Goal: Task Accomplishment & Management: Manage account settings

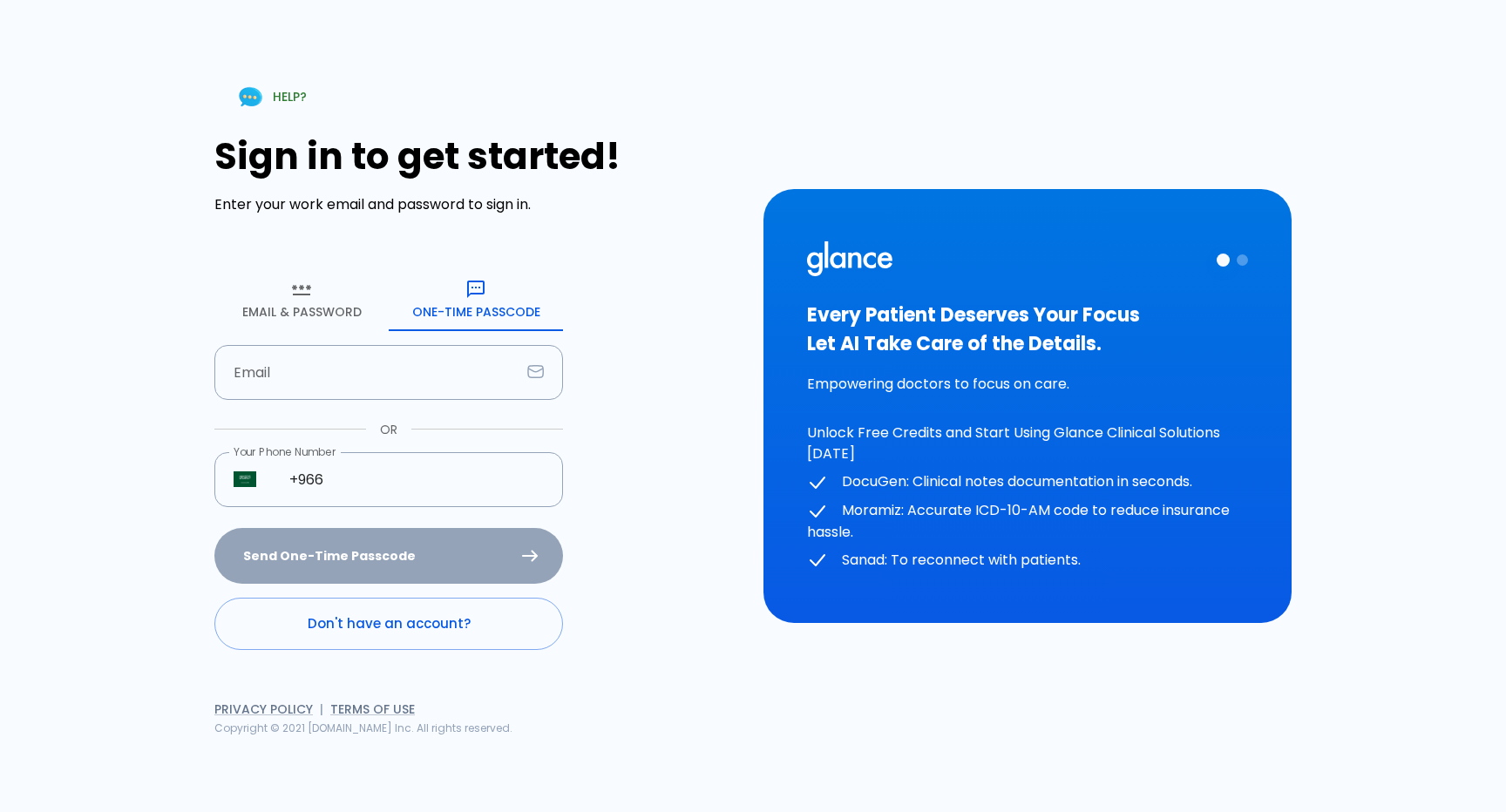
click at [625, 262] on div "Sign in to get started! Enter your work email and password to sign in. Email & …" at bounding box center [478, 392] width 528 height 514
click at [456, 623] on link "Don't have an account?" at bounding box center [388, 623] width 349 height 52
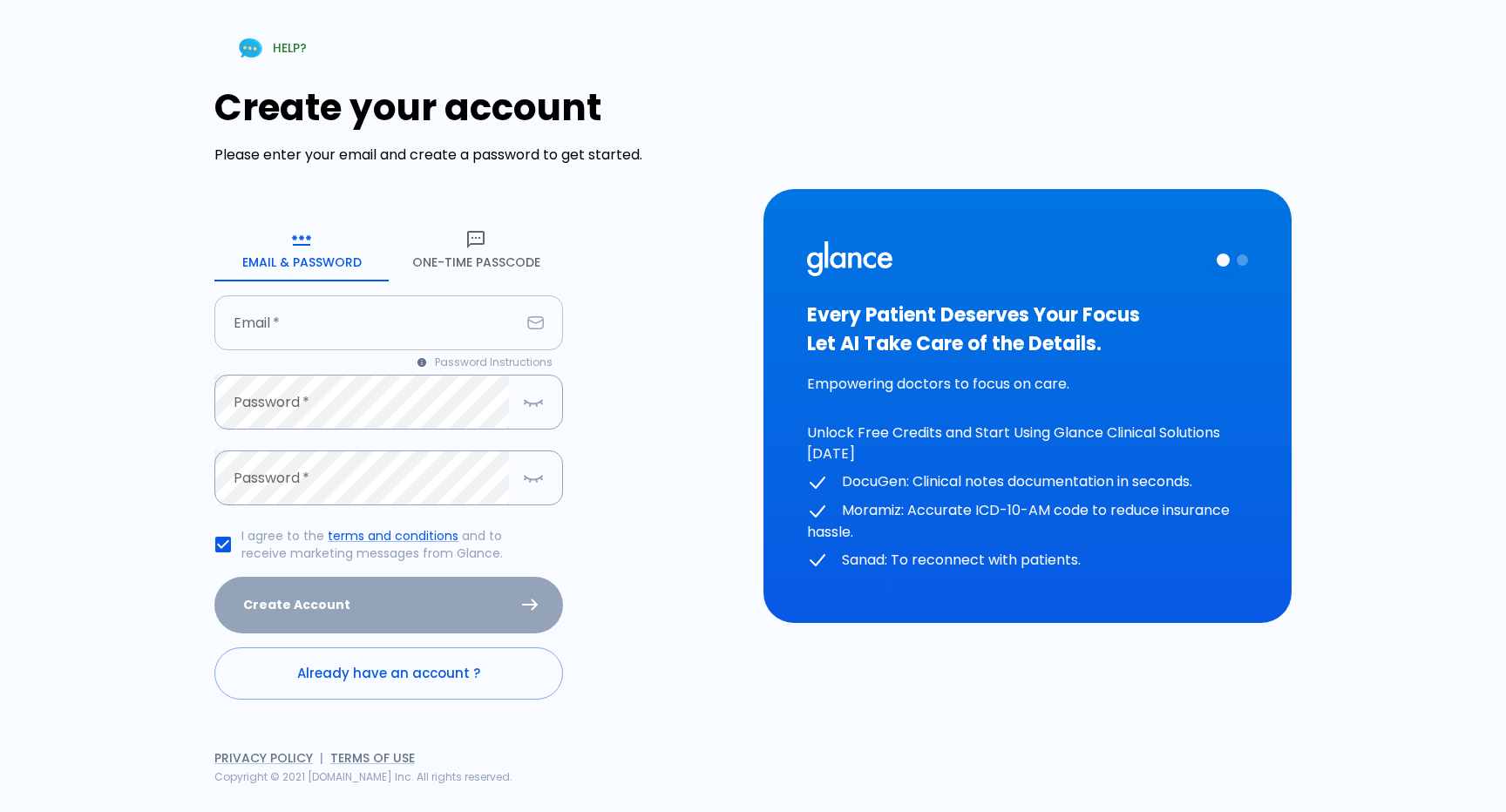
click at [429, 329] on input "Email   *" at bounding box center [366, 323] width 305 height 55
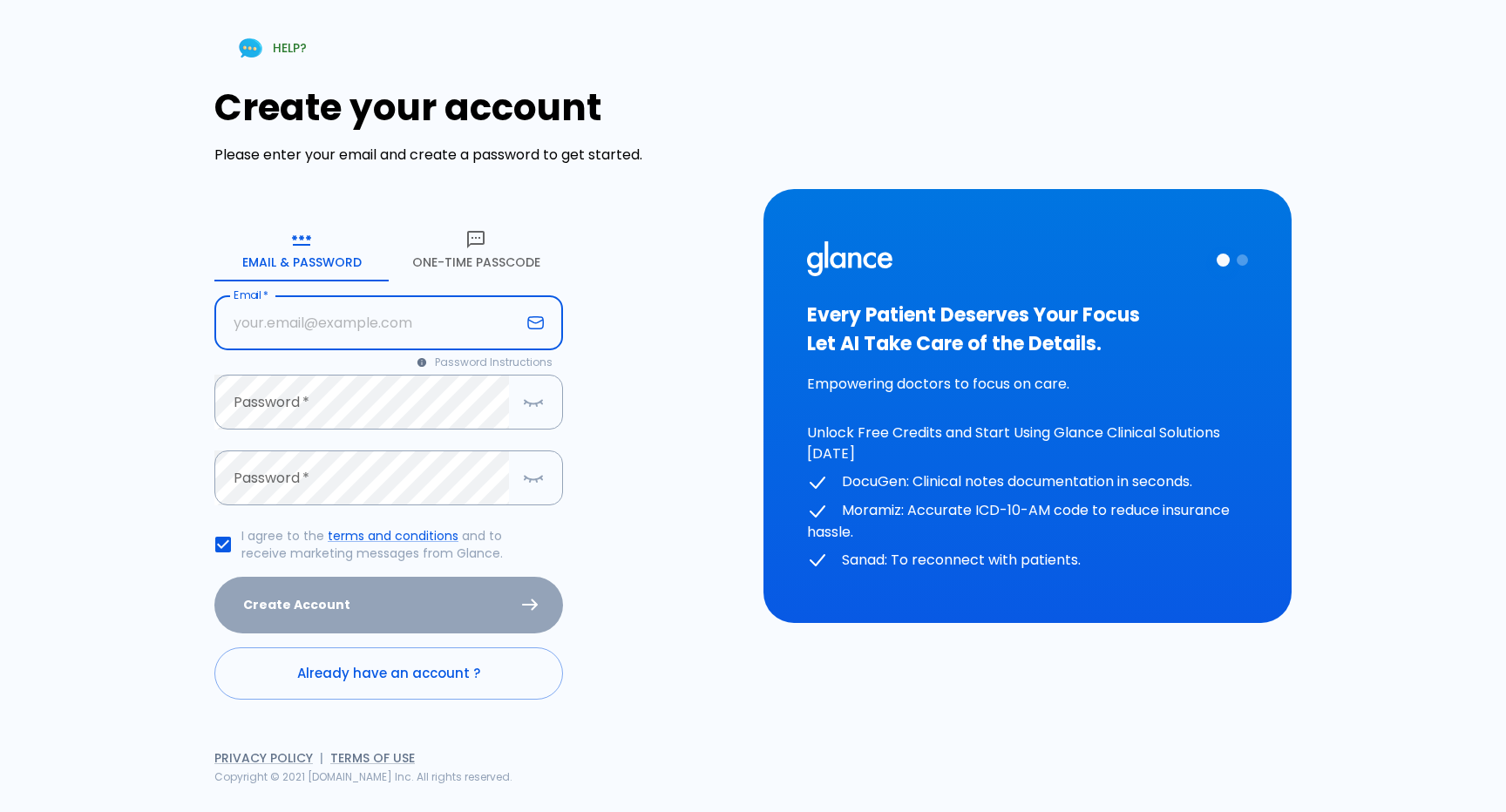
type input "j"
type input "[EMAIL_ADDRESS][DOMAIN_NAME]"
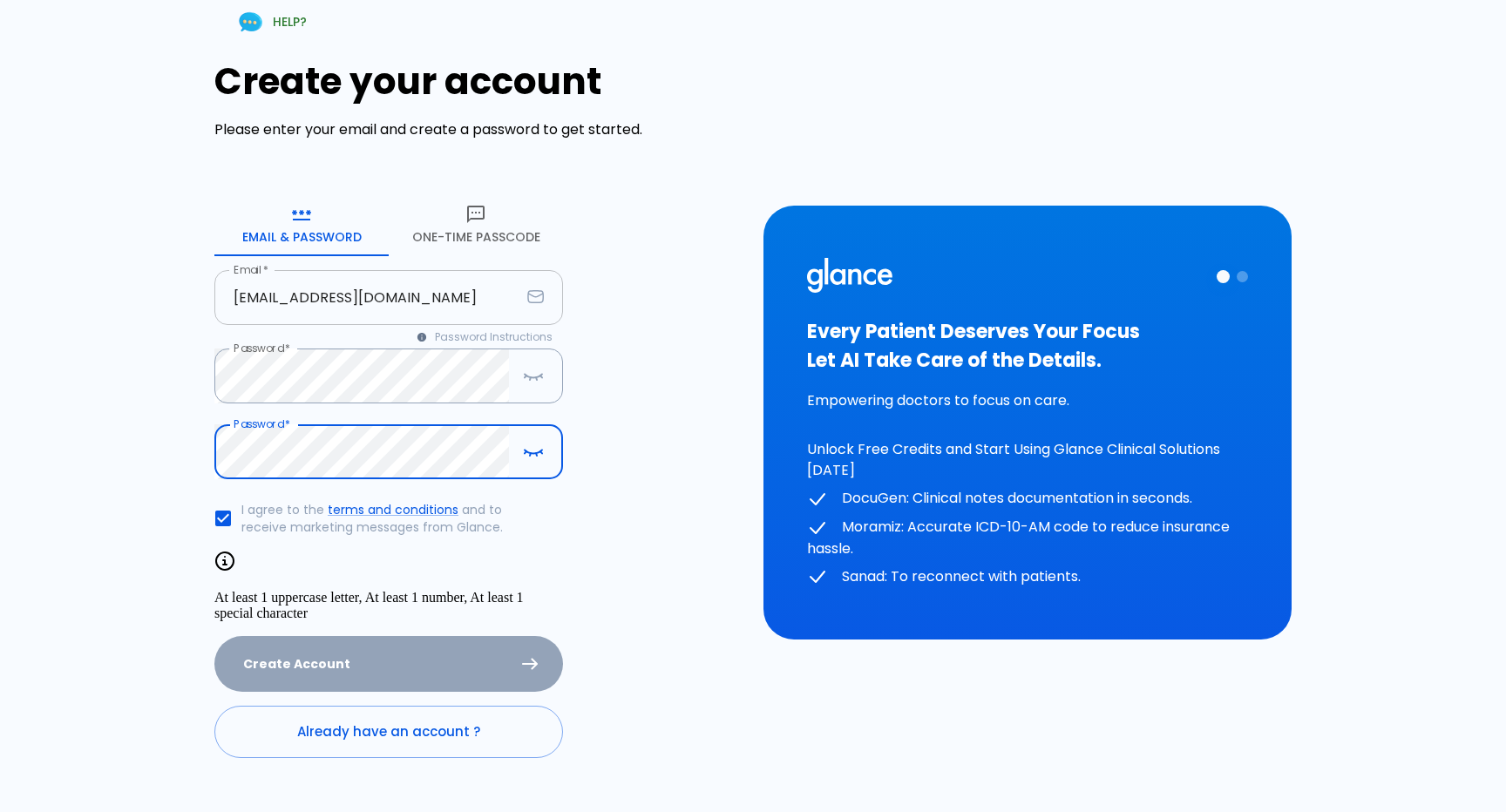
click at [423, 298] on input "[EMAIL_ADDRESS][DOMAIN_NAME]" at bounding box center [366, 297] width 305 height 55
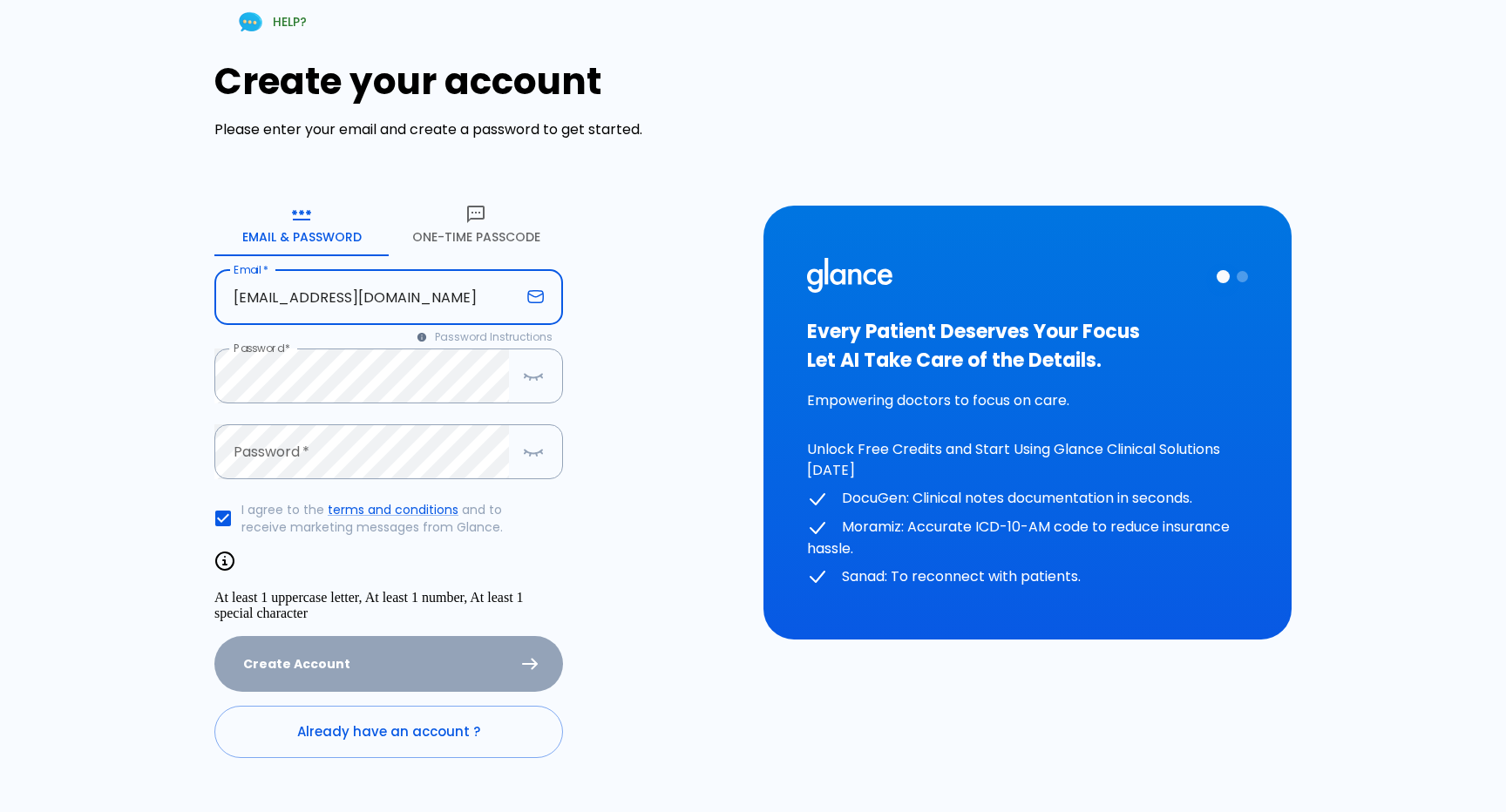
type input "[EMAIL_ADDRESS][DOMAIN_NAME]"
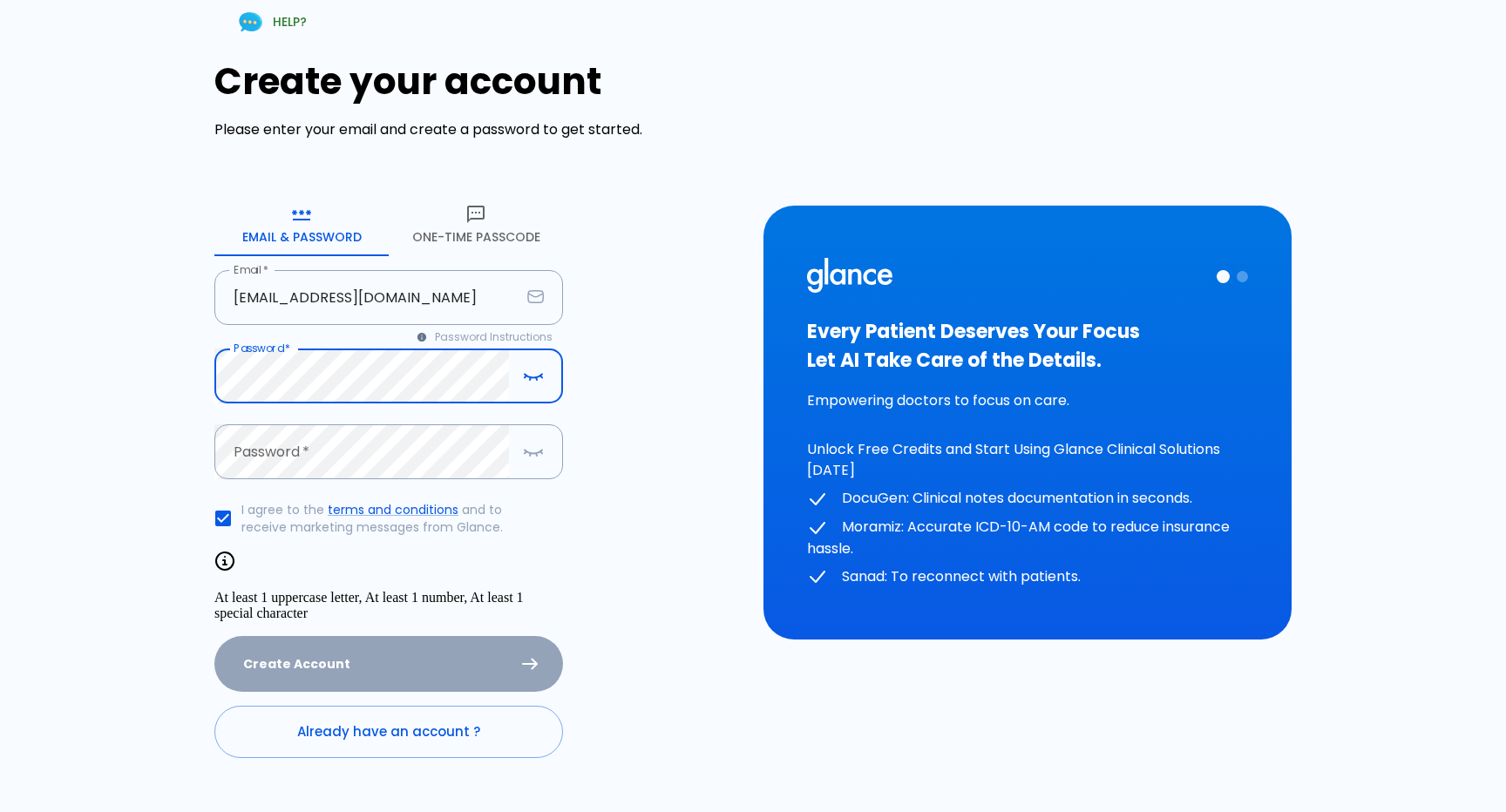
click at [543, 384] on icon "button" at bounding box center [534, 376] width 21 height 22
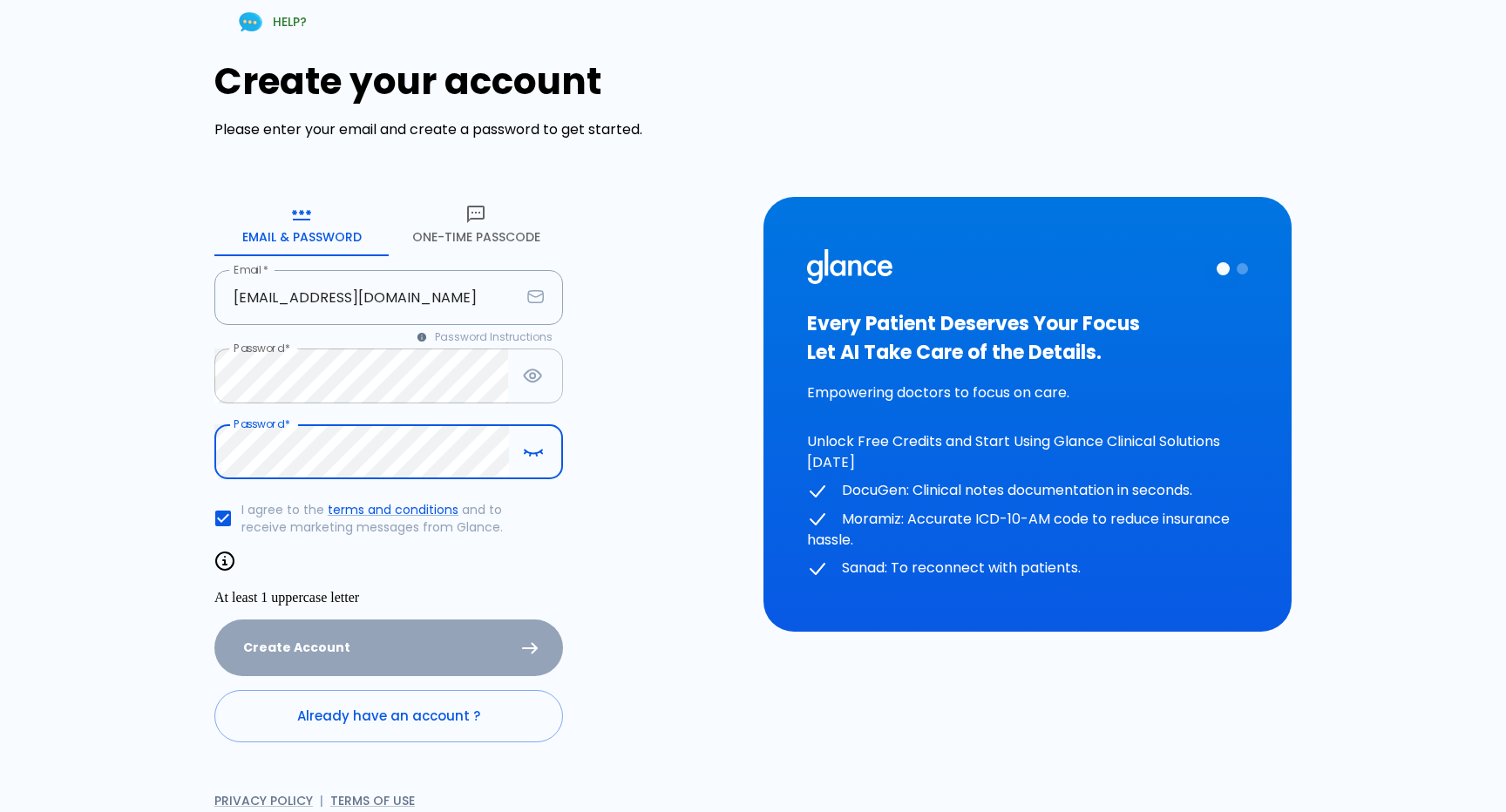
click at [516, 404] on div "Password   *" at bounding box center [388, 376] width 349 height 55
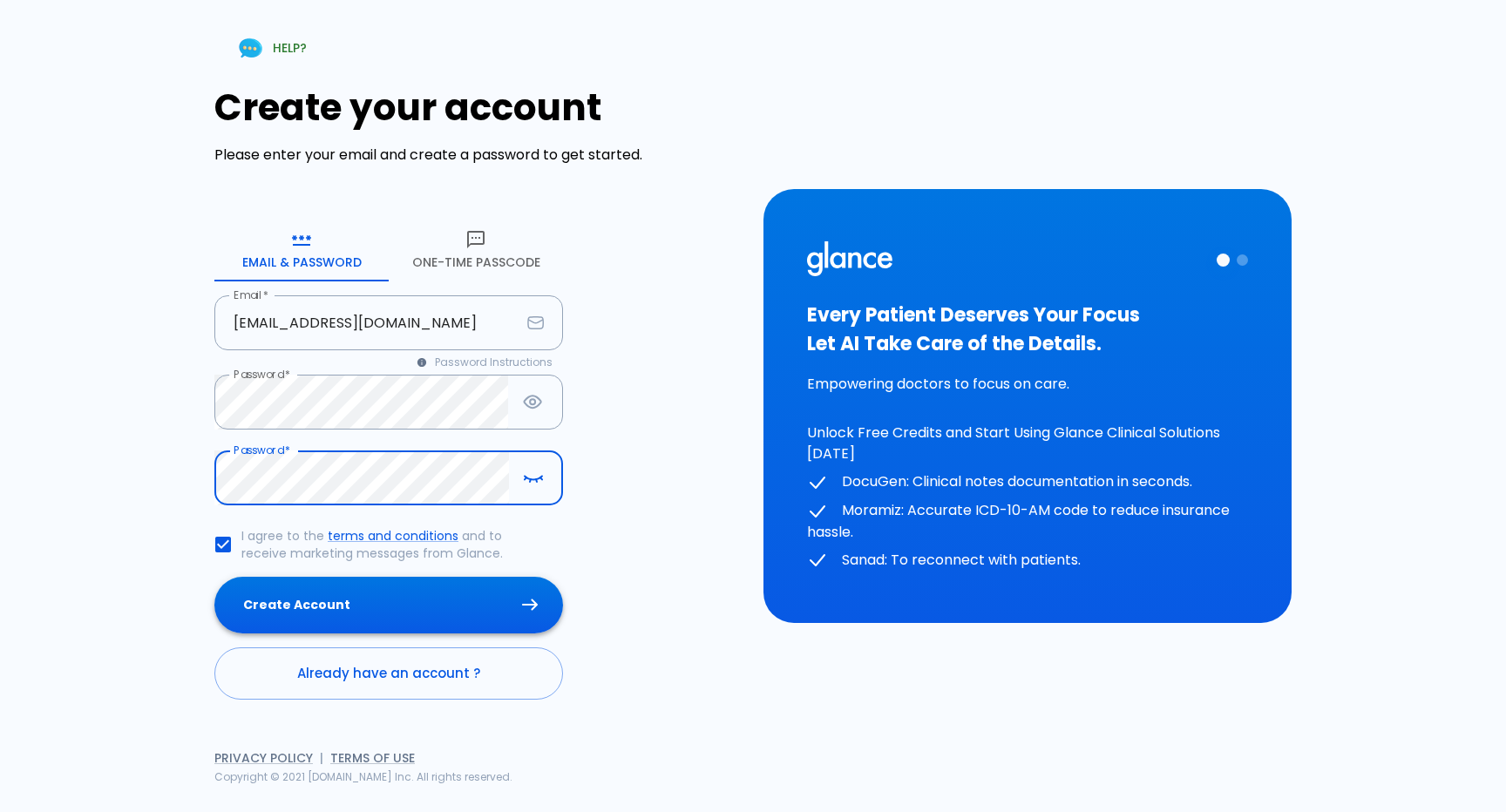
click at [386, 595] on button "Create Account" at bounding box center [388, 605] width 349 height 57
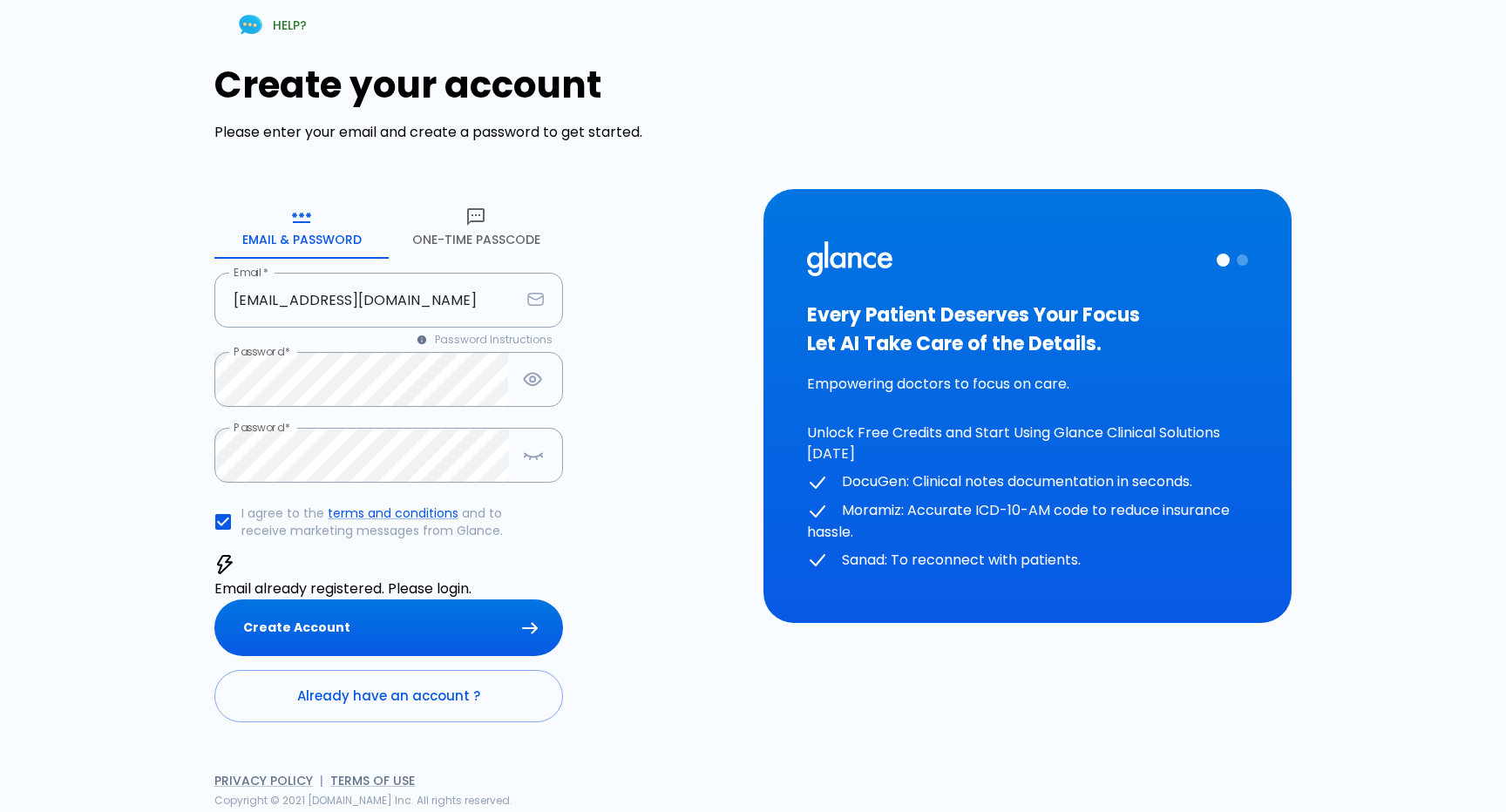
click at [399, 681] on link "Already have an account ?" at bounding box center [388, 695] width 349 height 52
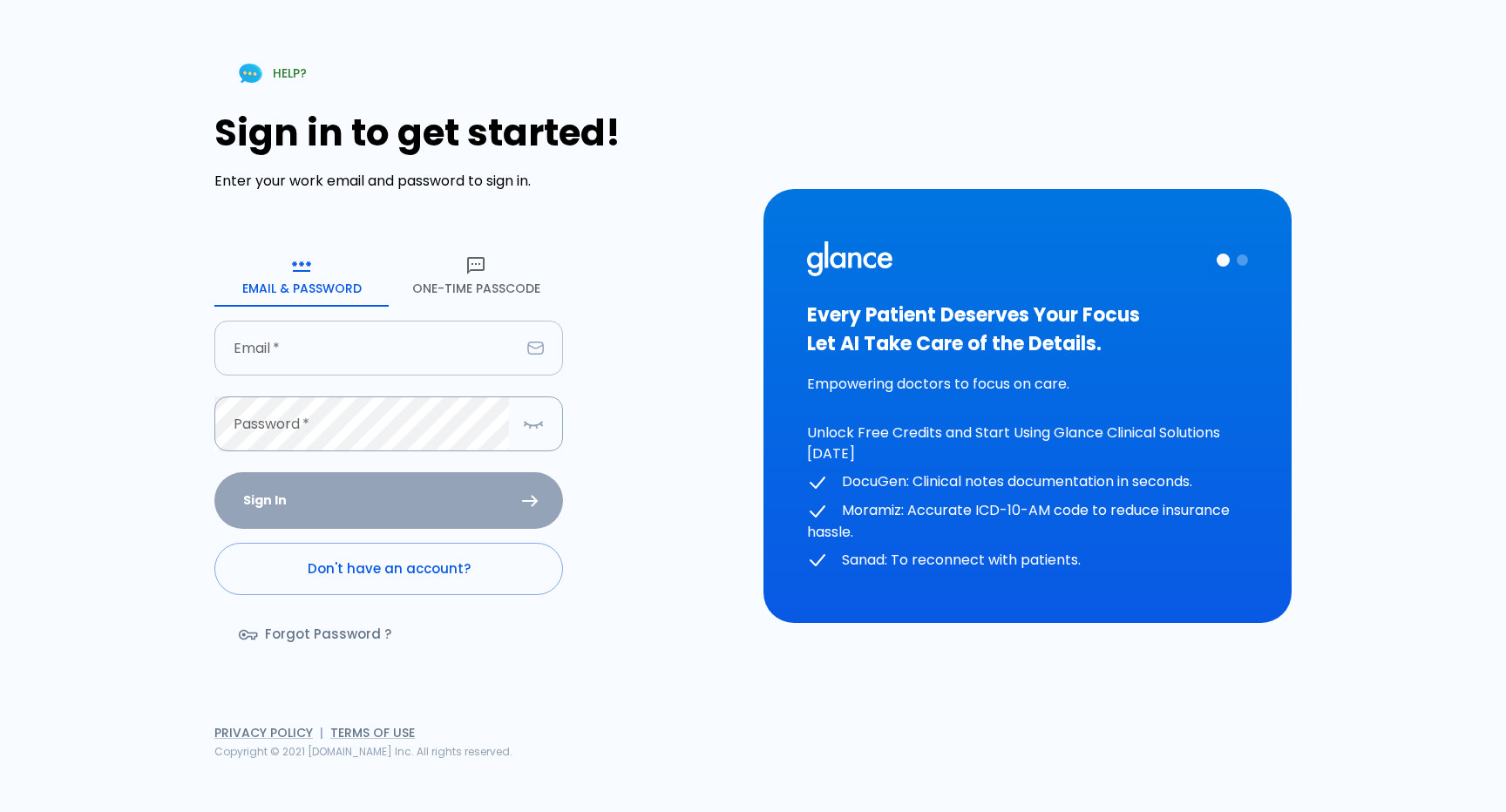
click at [405, 352] on input "Email   *" at bounding box center [366, 348] width 305 height 55
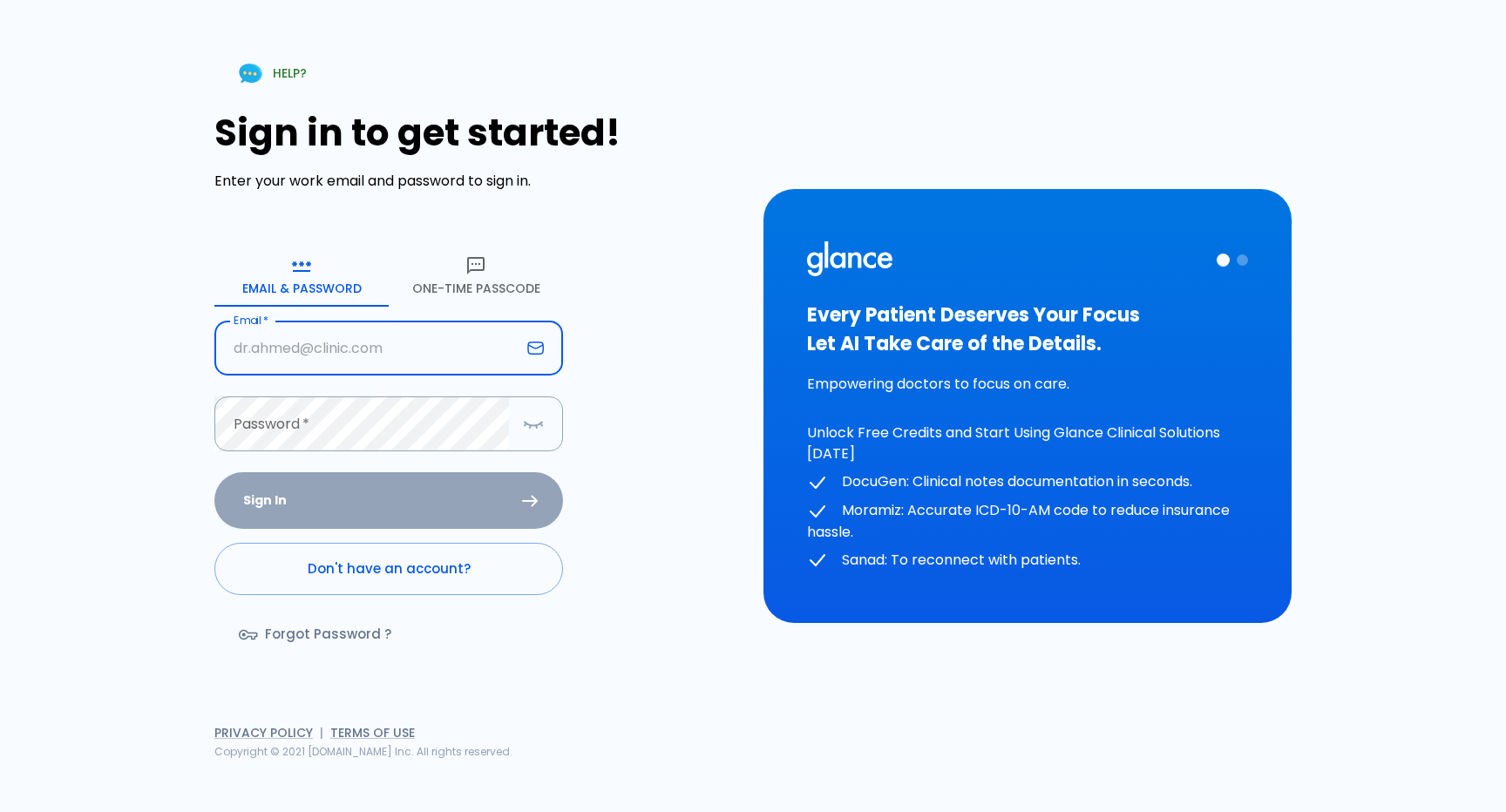
click at [169, 441] on div "HELP? Sign in to get started! Enter your work email and password to sign in. Em…" at bounding box center [753, 406] width 1297 height 812
click at [304, 169] on div "Sign in to get started! Enter your work email and password to sign in." at bounding box center [478, 151] width 528 height 79
click at [347, 620] on link "Forgot Password ?" at bounding box center [316, 634] width 204 height 50
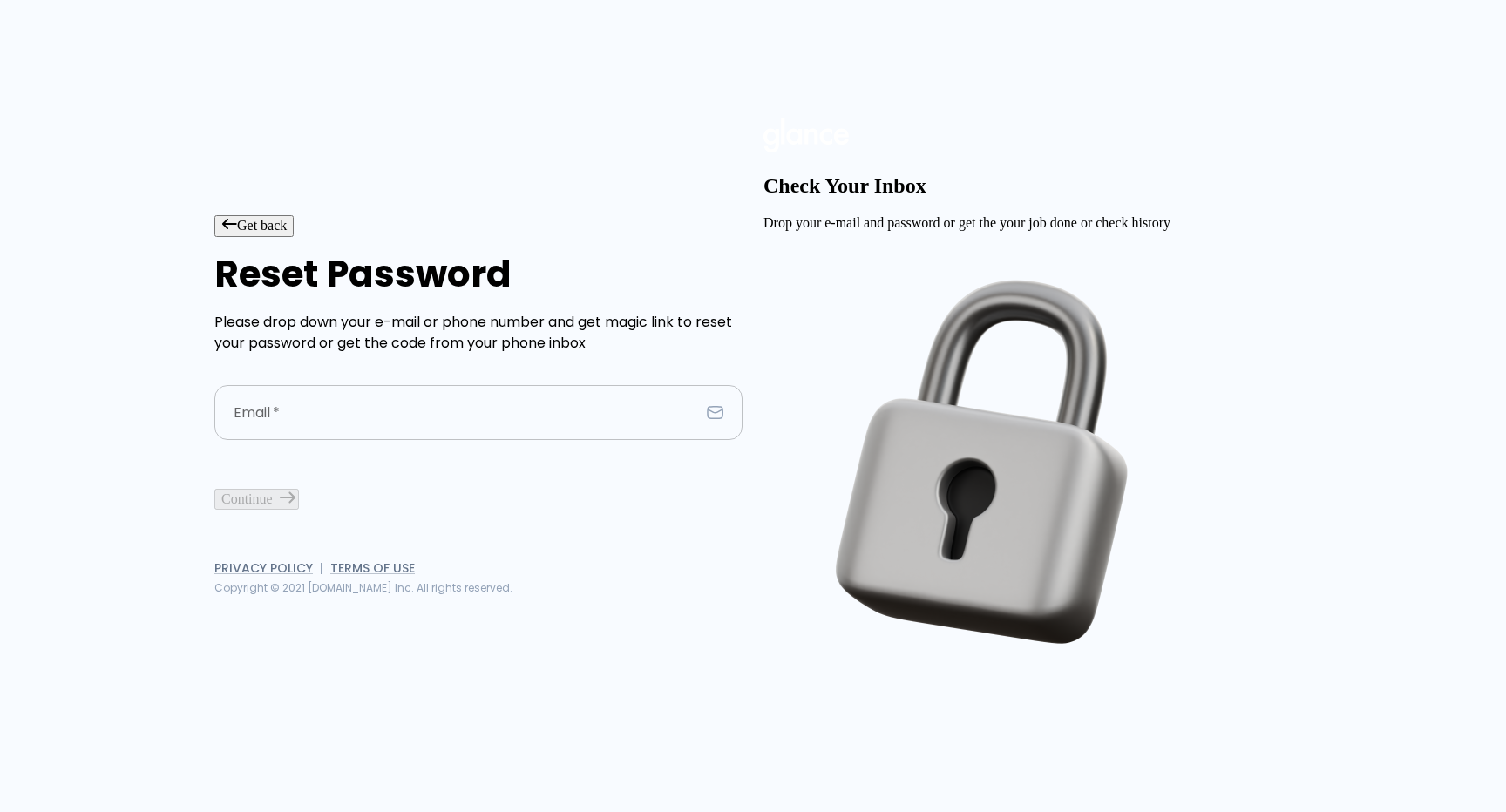
click at [421, 417] on input "Email   *" at bounding box center [457, 412] width 486 height 55
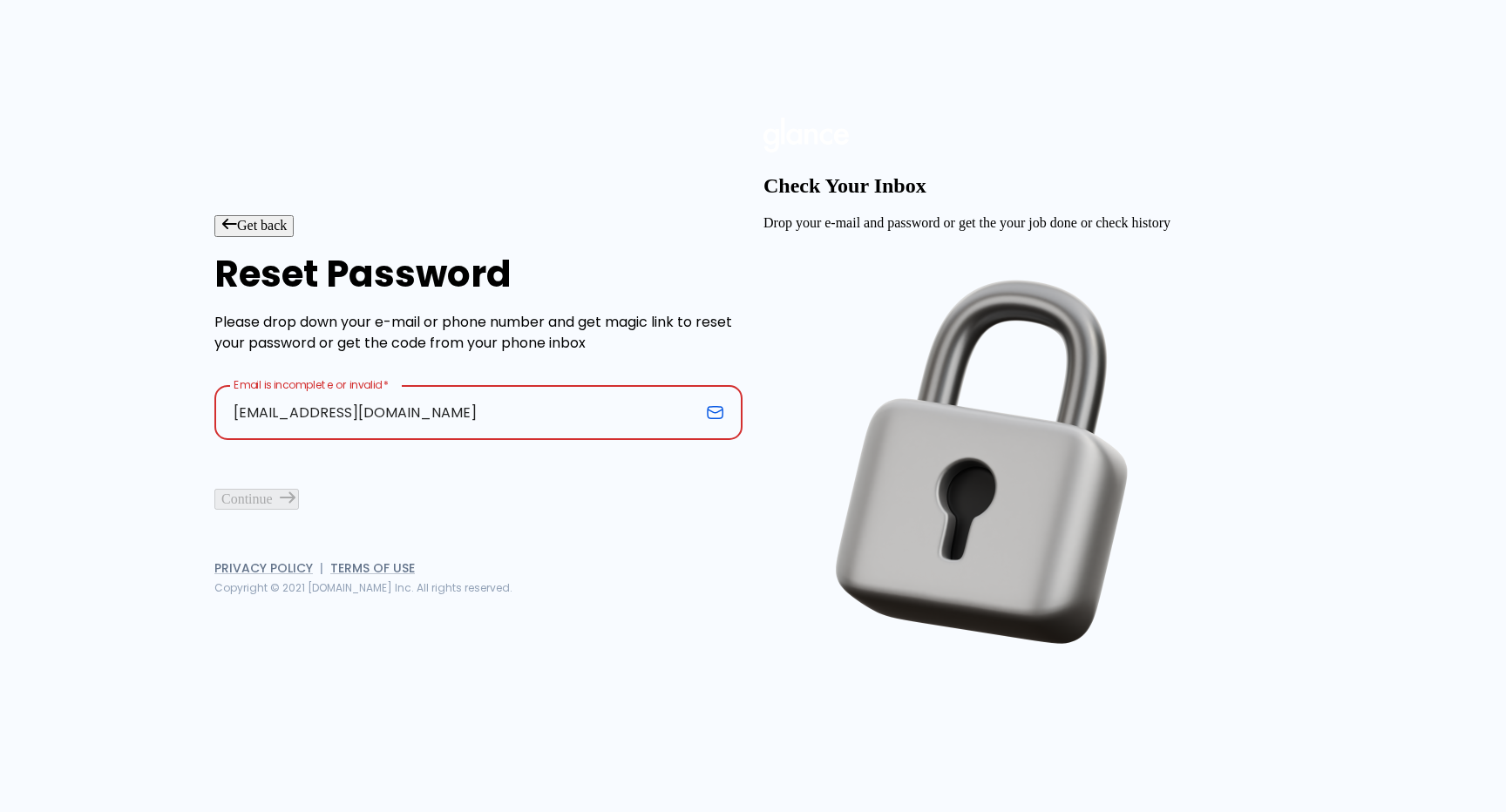
type input "[EMAIL_ADDRESS][DOMAIN_NAME]"
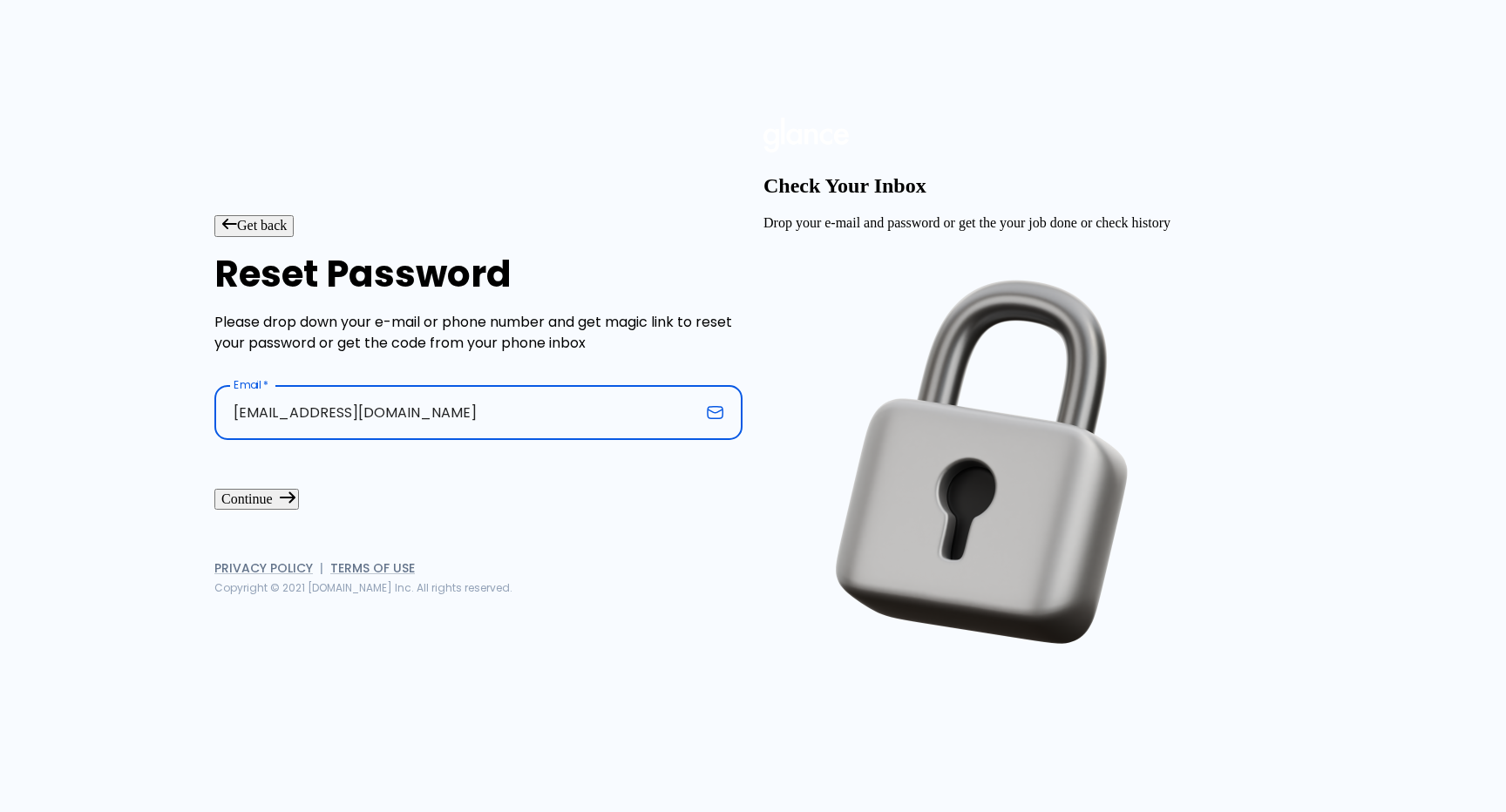
click at [299, 510] on button "Continue" at bounding box center [256, 499] width 85 height 21
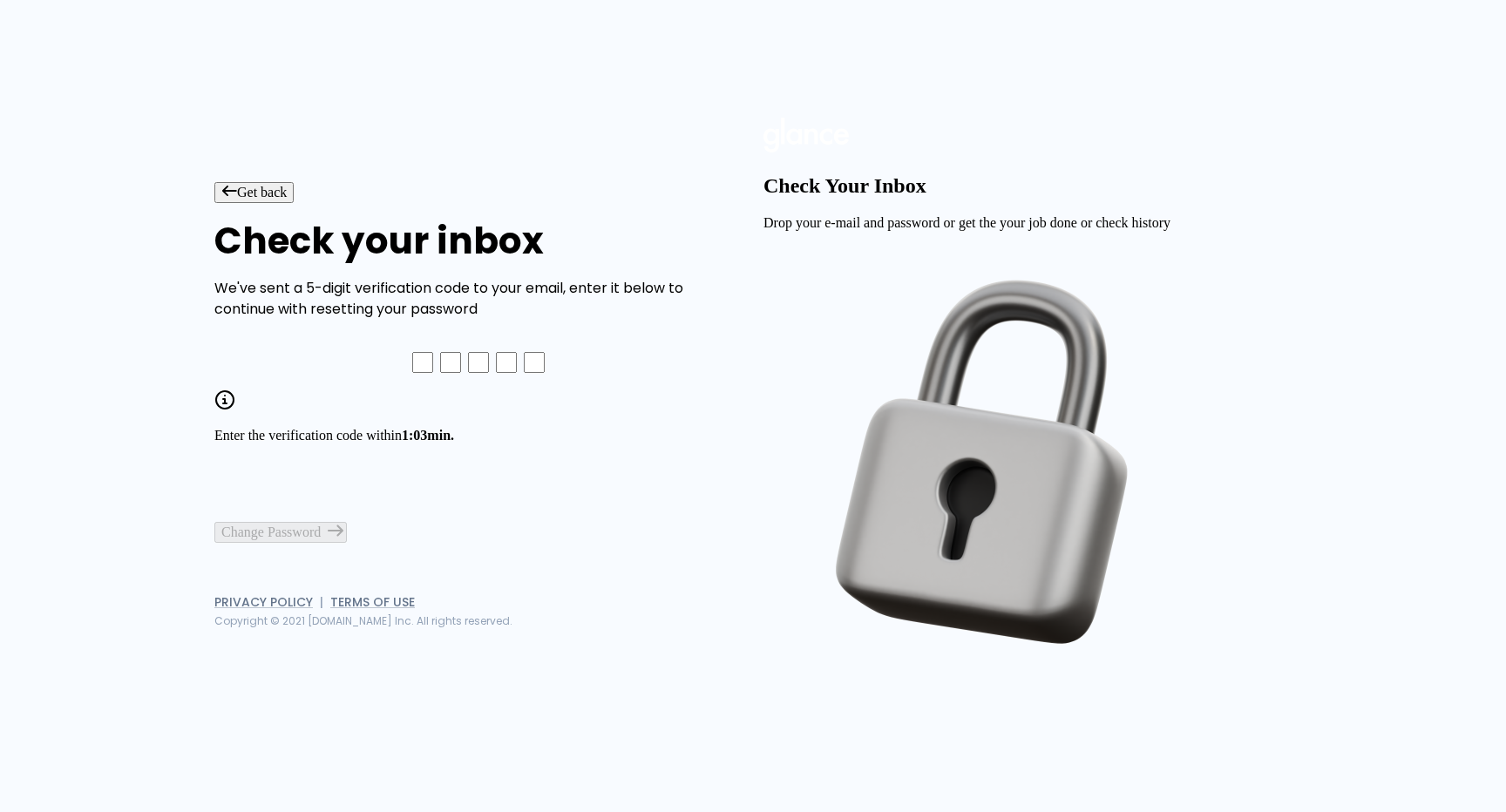
click at [550, 342] on div "Check your inbox We've sent a 5-digit verification code to your email, enter it…" at bounding box center [478, 381] width 528 height 324
click at [427, 442] on span "0:52" at bounding box center [414, 434] width 25 height 14
click at [427, 442] on span "0:51" at bounding box center [414, 434] width 25 height 14
click at [616, 501] on form "Enter the verification code within 0:51 min. Change Password" at bounding box center [478, 447] width 528 height 192
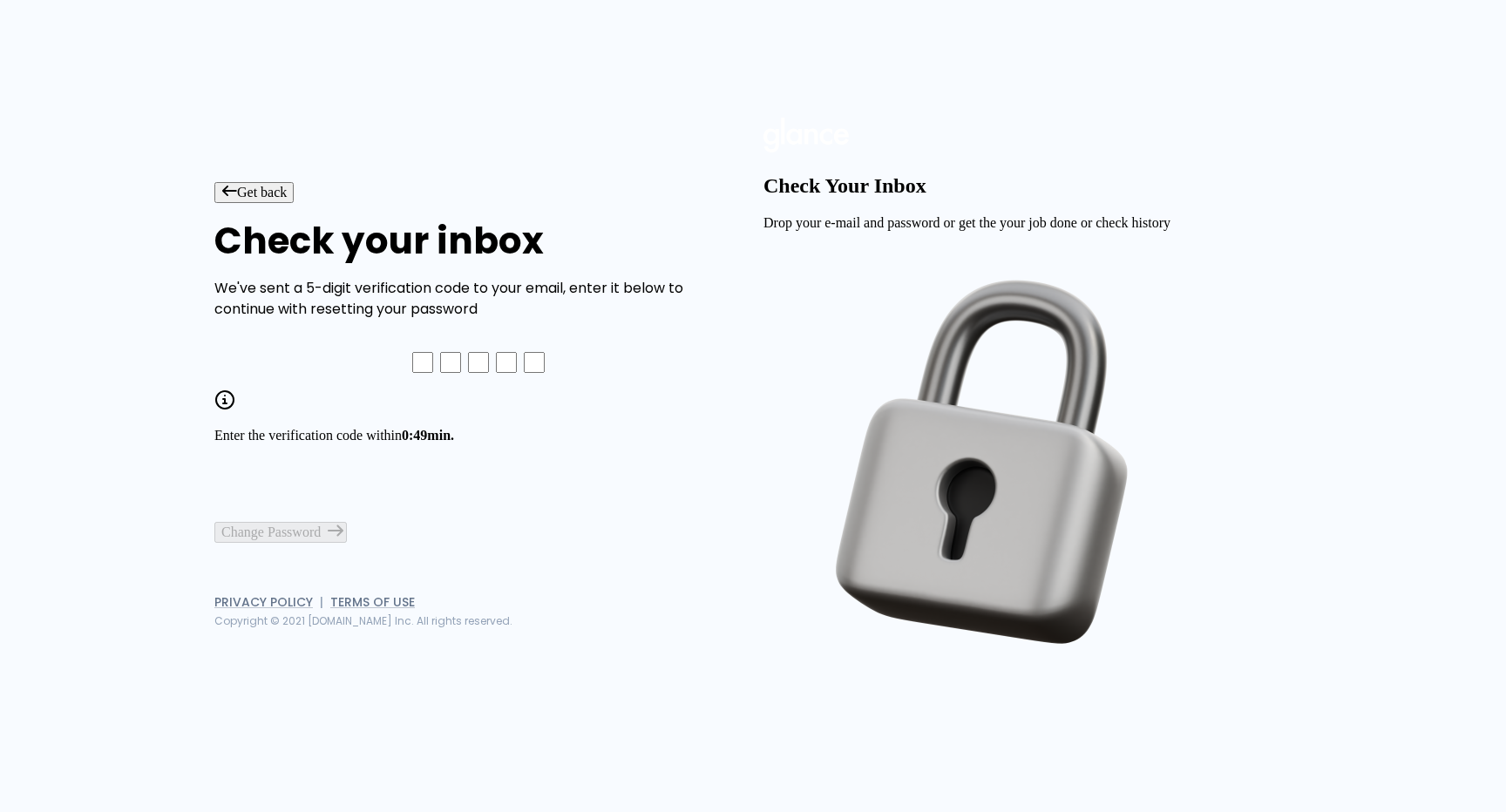
click at [237, 185] on icon "button" at bounding box center [229, 191] width 15 height 13
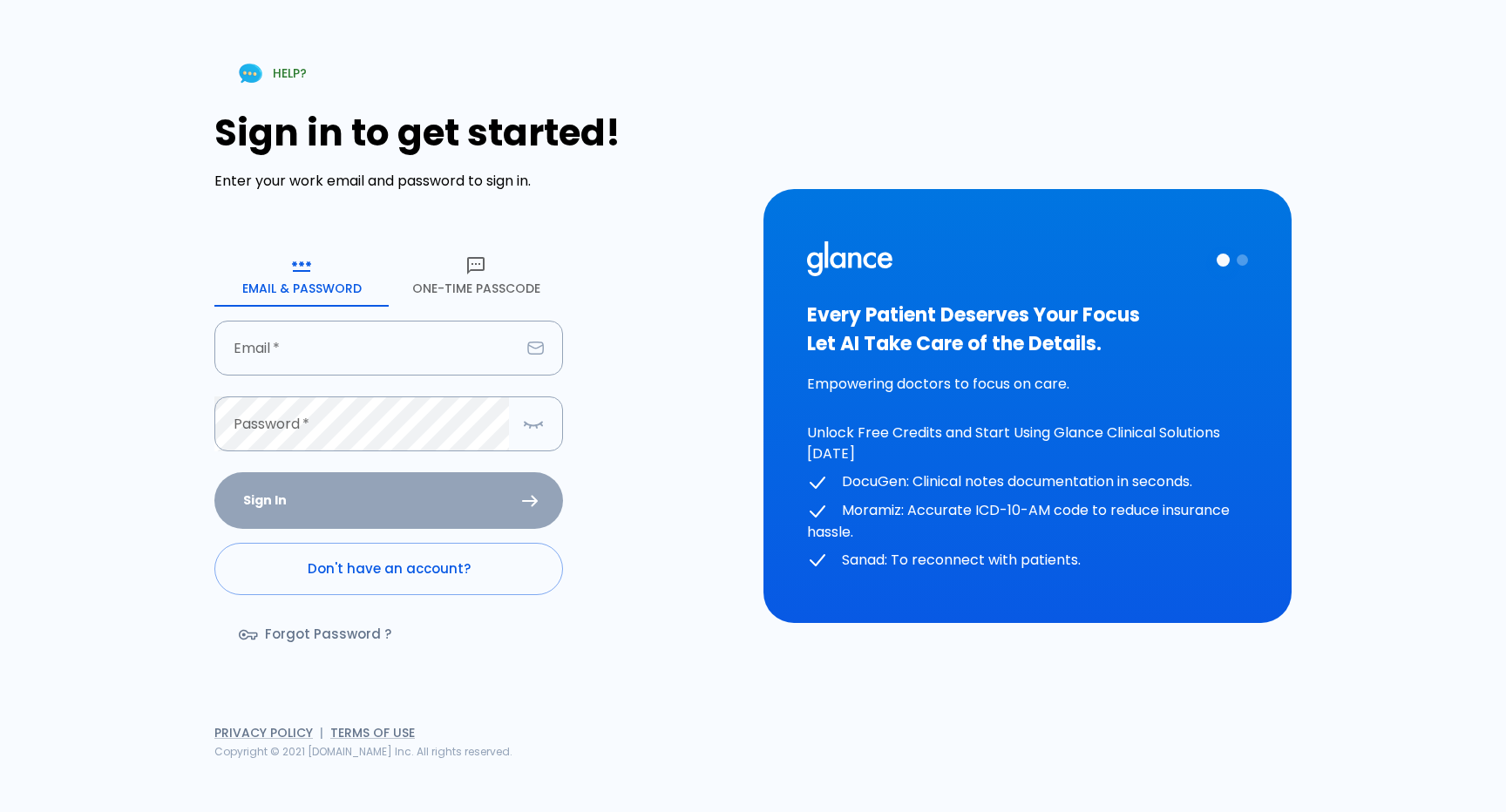
click at [490, 286] on button "One-Time Passcode" at bounding box center [475, 275] width 174 height 63
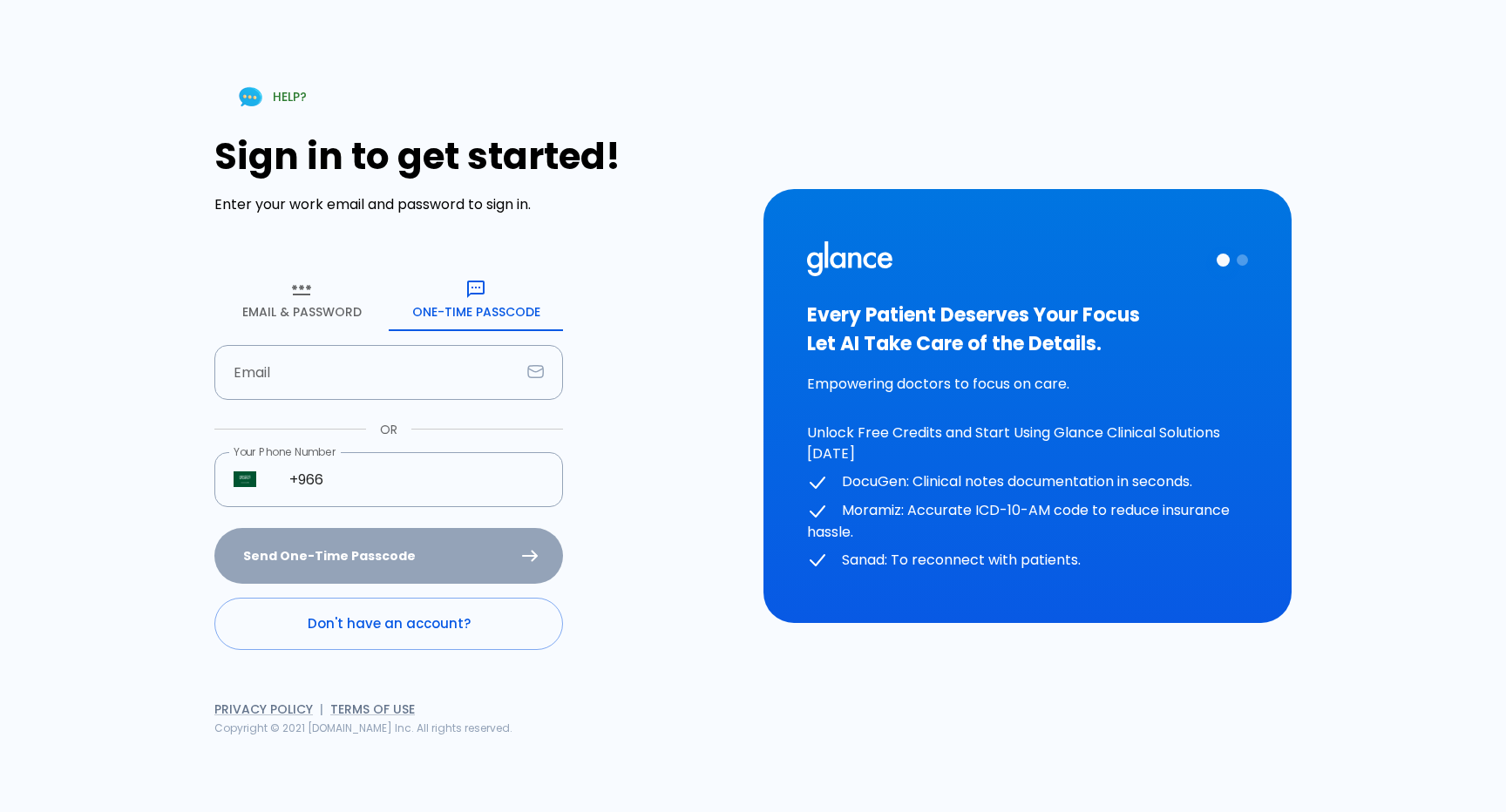
click at [677, 419] on div "Sign in to get started! Enter your work email and password to sign in. Email & …" at bounding box center [478, 392] width 528 height 514
click at [396, 361] on input "Email" at bounding box center [366, 372] width 305 height 55
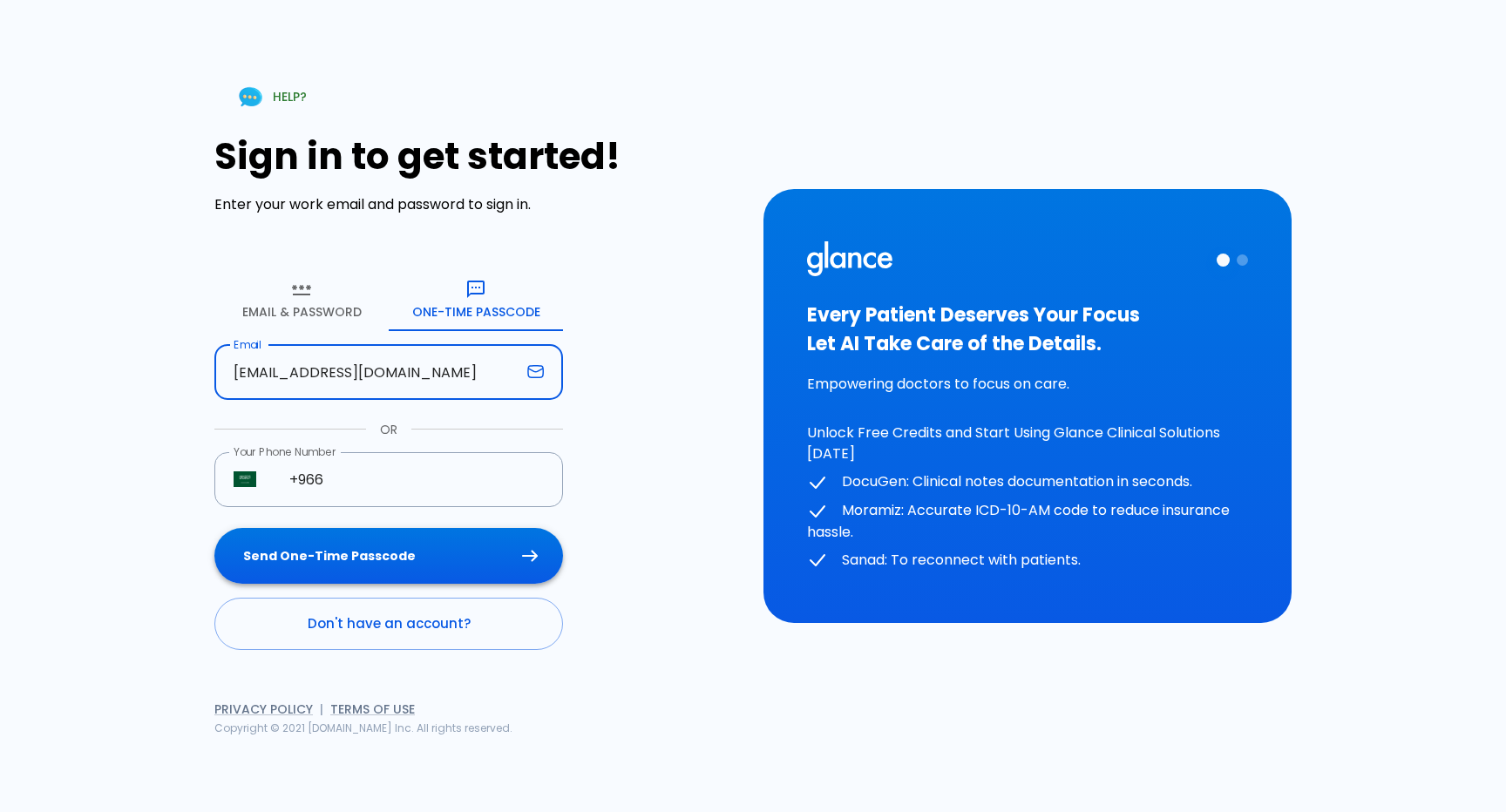
type input "[EMAIL_ADDRESS][DOMAIN_NAME]"
click at [460, 550] on button "Send One-Time Passcode" at bounding box center [388, 556] width 349 height 57
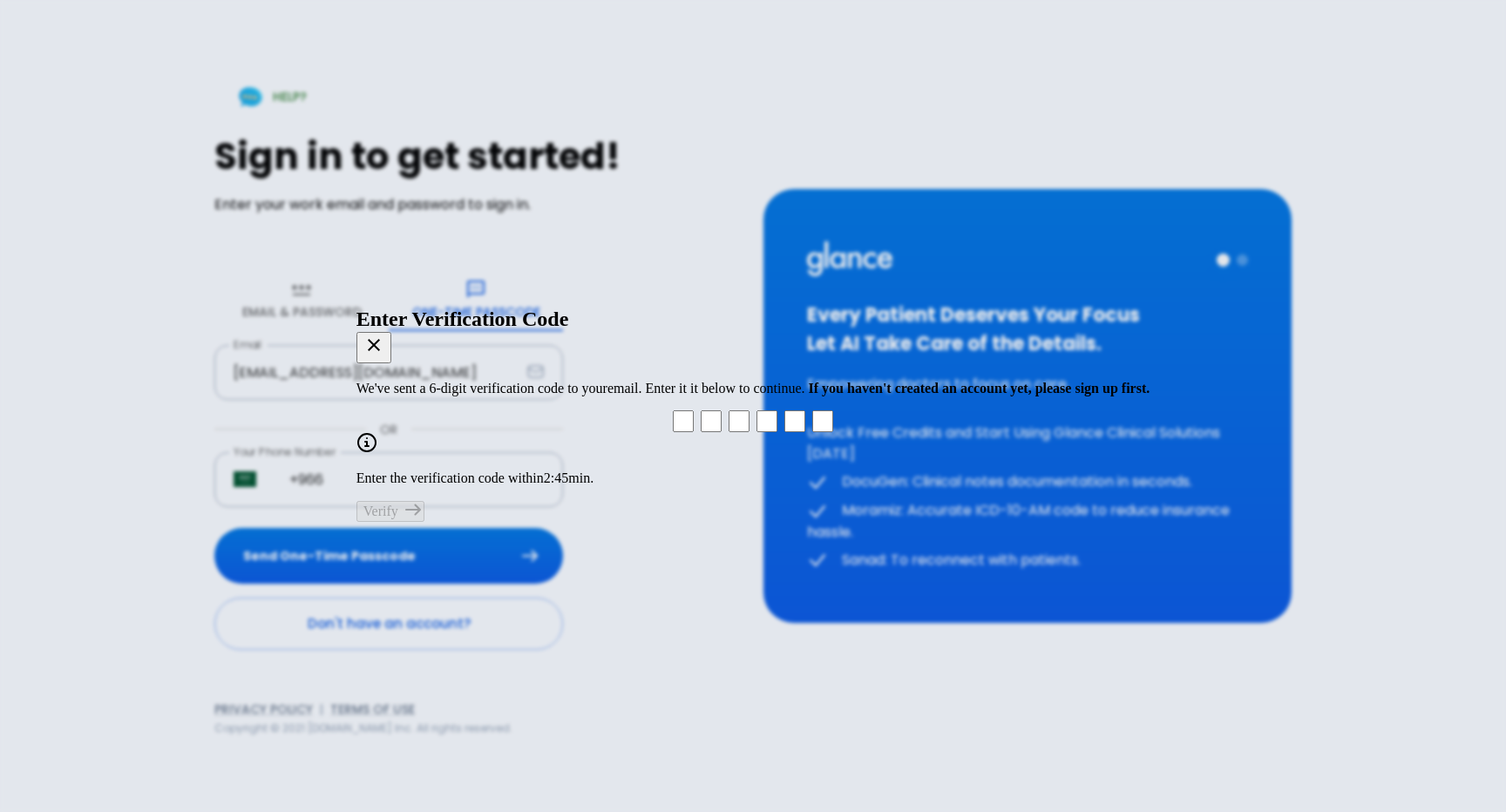
paste input "5"
type input "2"
type input "3"
type input "5"
type input "8"
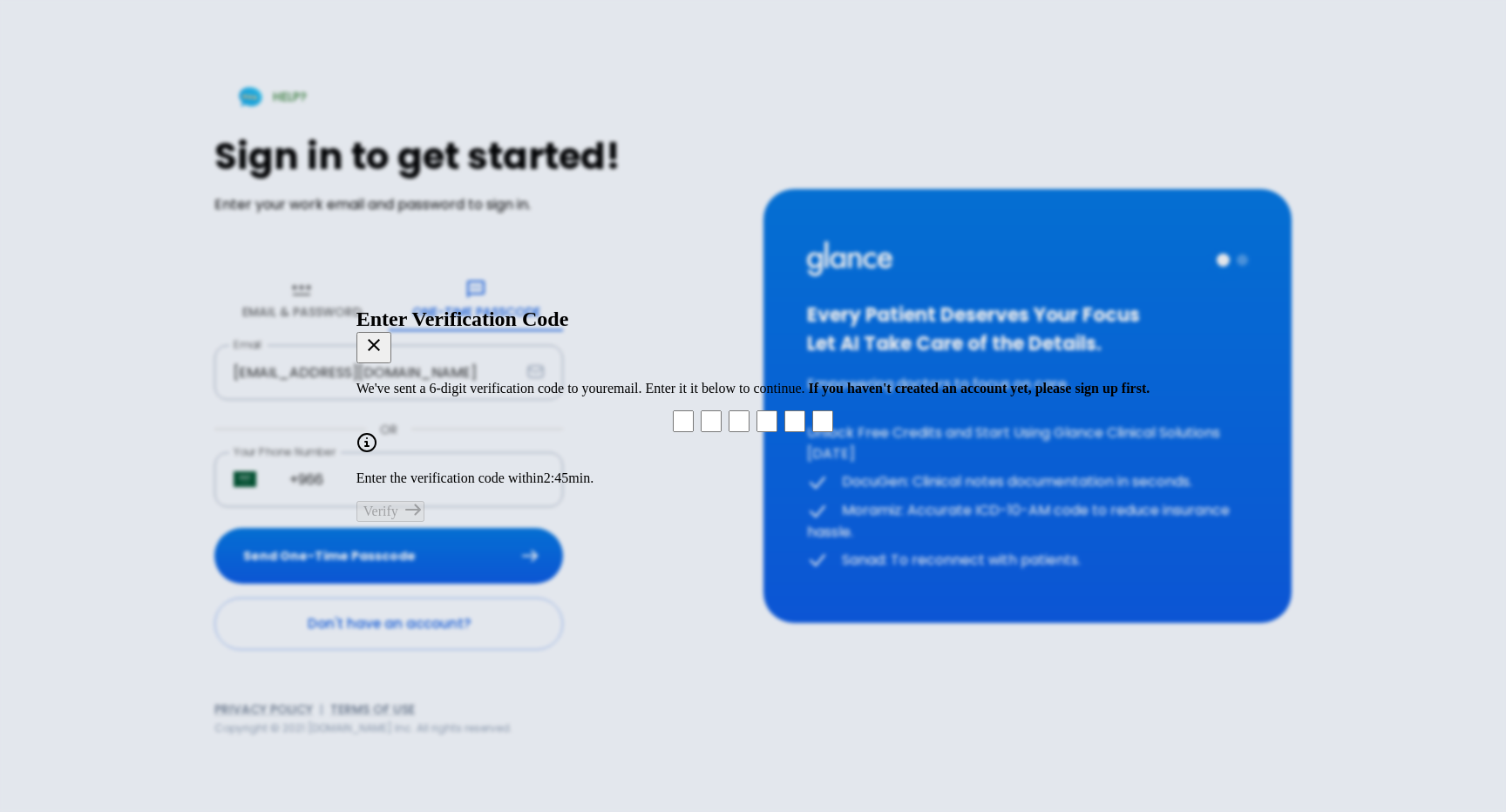
type input "4"
type input "5"
click at [424, 505] on button "Verify" at bounding box center [390, 511] width 68 height 21
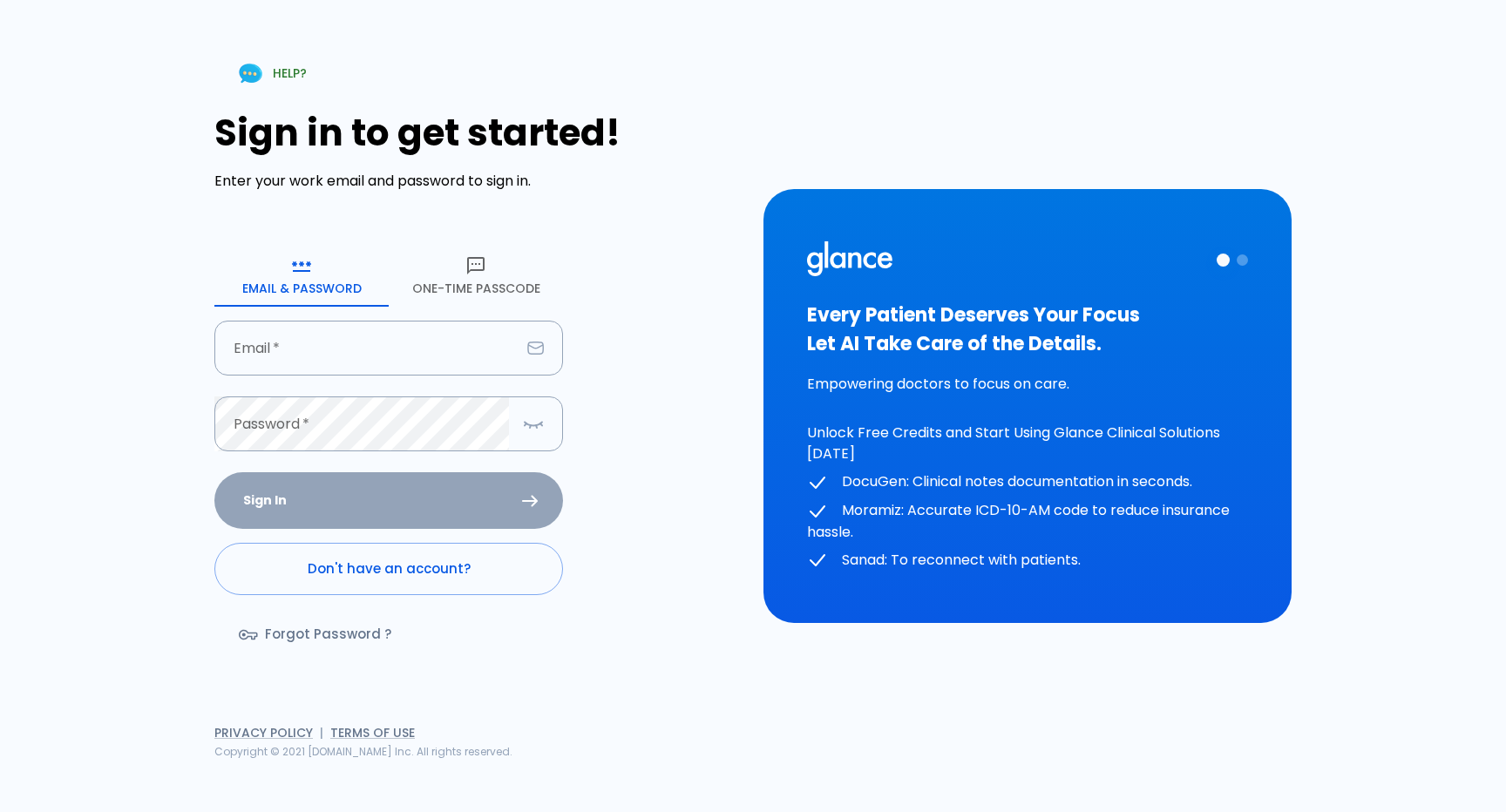
click at [344, 641] on link "Forgot Password ?" at bounding box center [316, 634] width 204 height 50
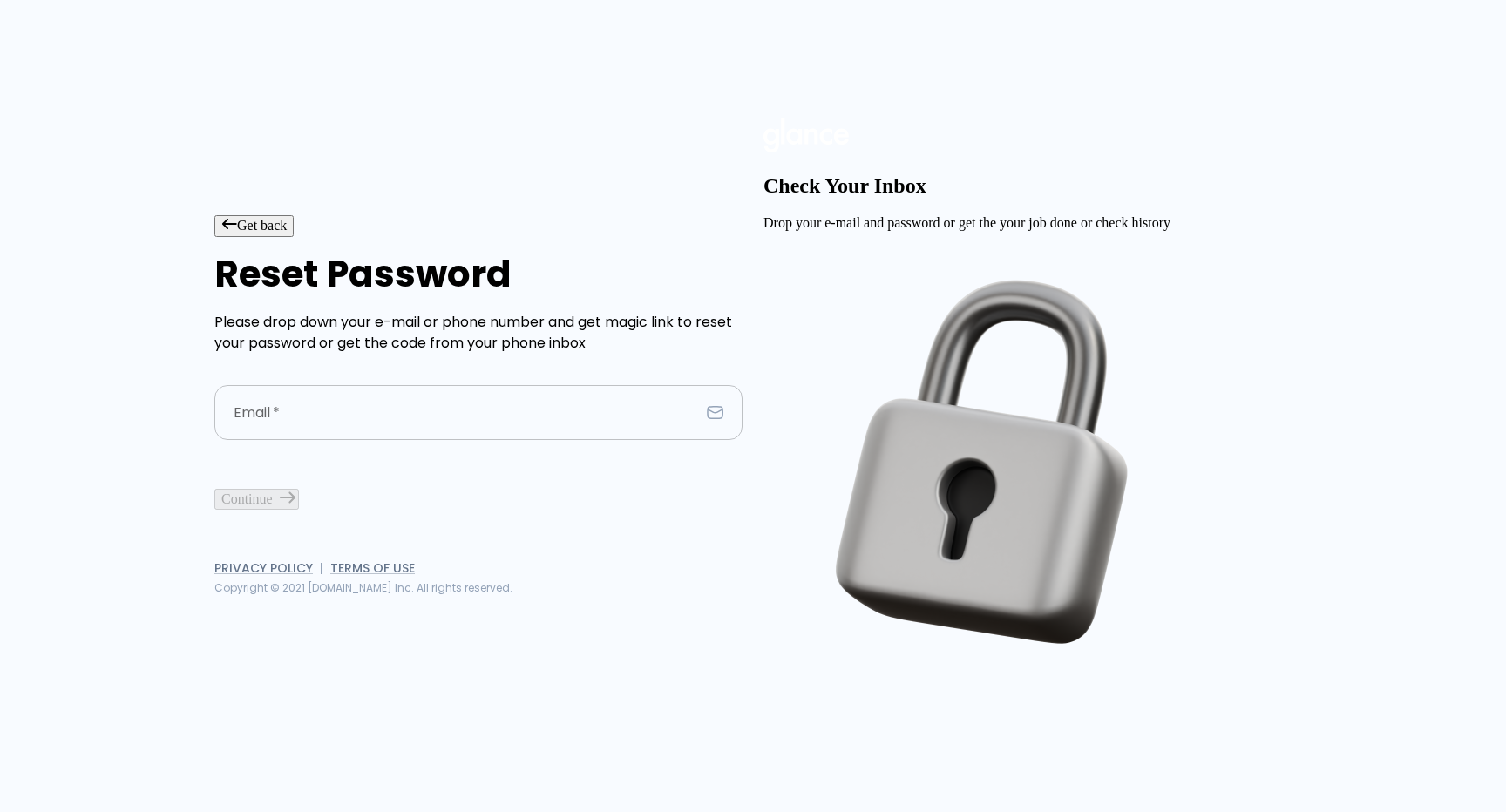
click at [471, 416] on input "Email   *" at bounding box center [457, 412] width 486 height 55
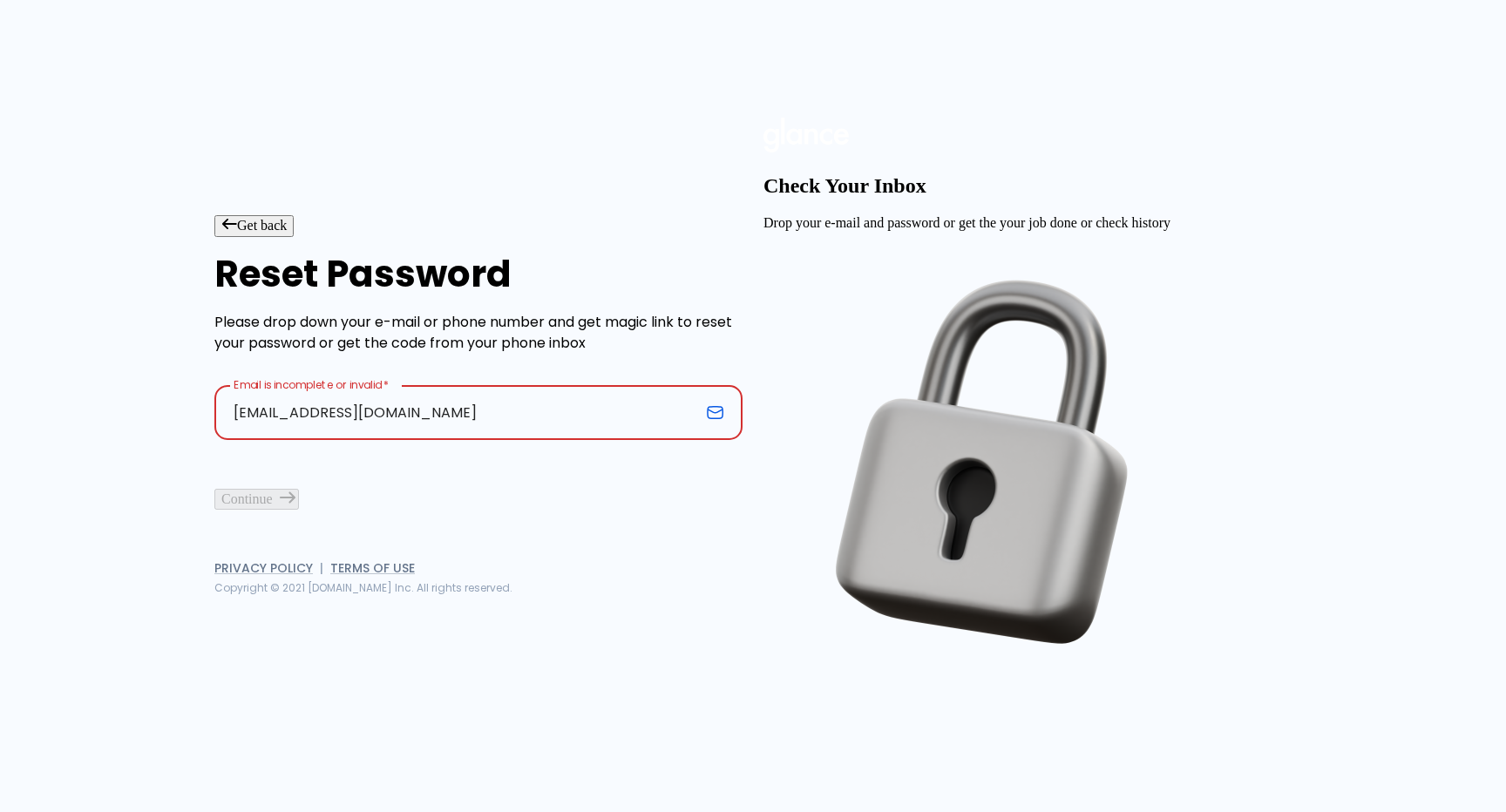
type input "[EMAIL_ADDRESS][DOMAIN_NAME]"
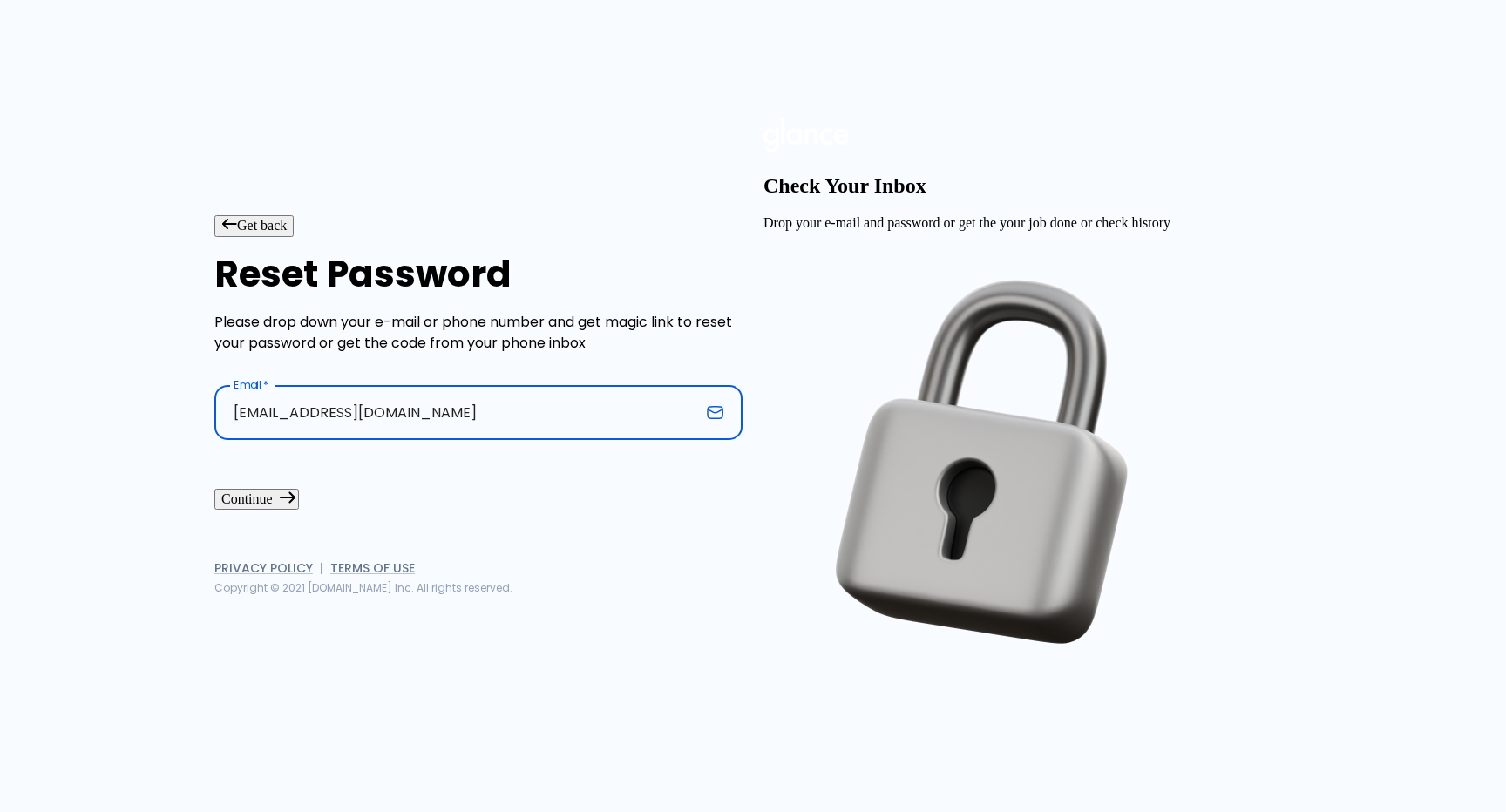
click at [299, 510] on button "Continue" at bounding box center [256, 499] width 85 height 21
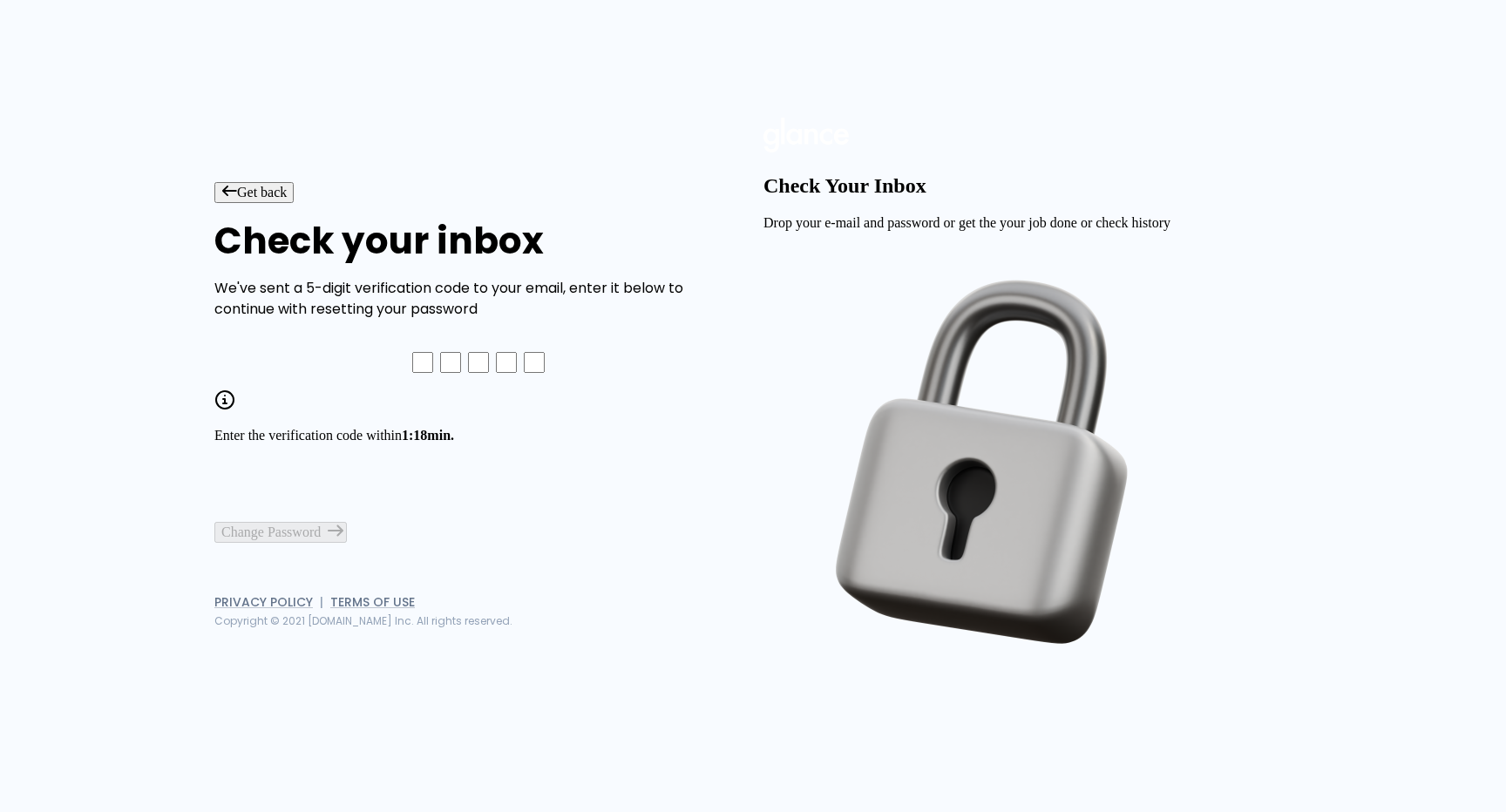
paste input "1"
type input "4"
type input "5"
type input "1"
type input "7"
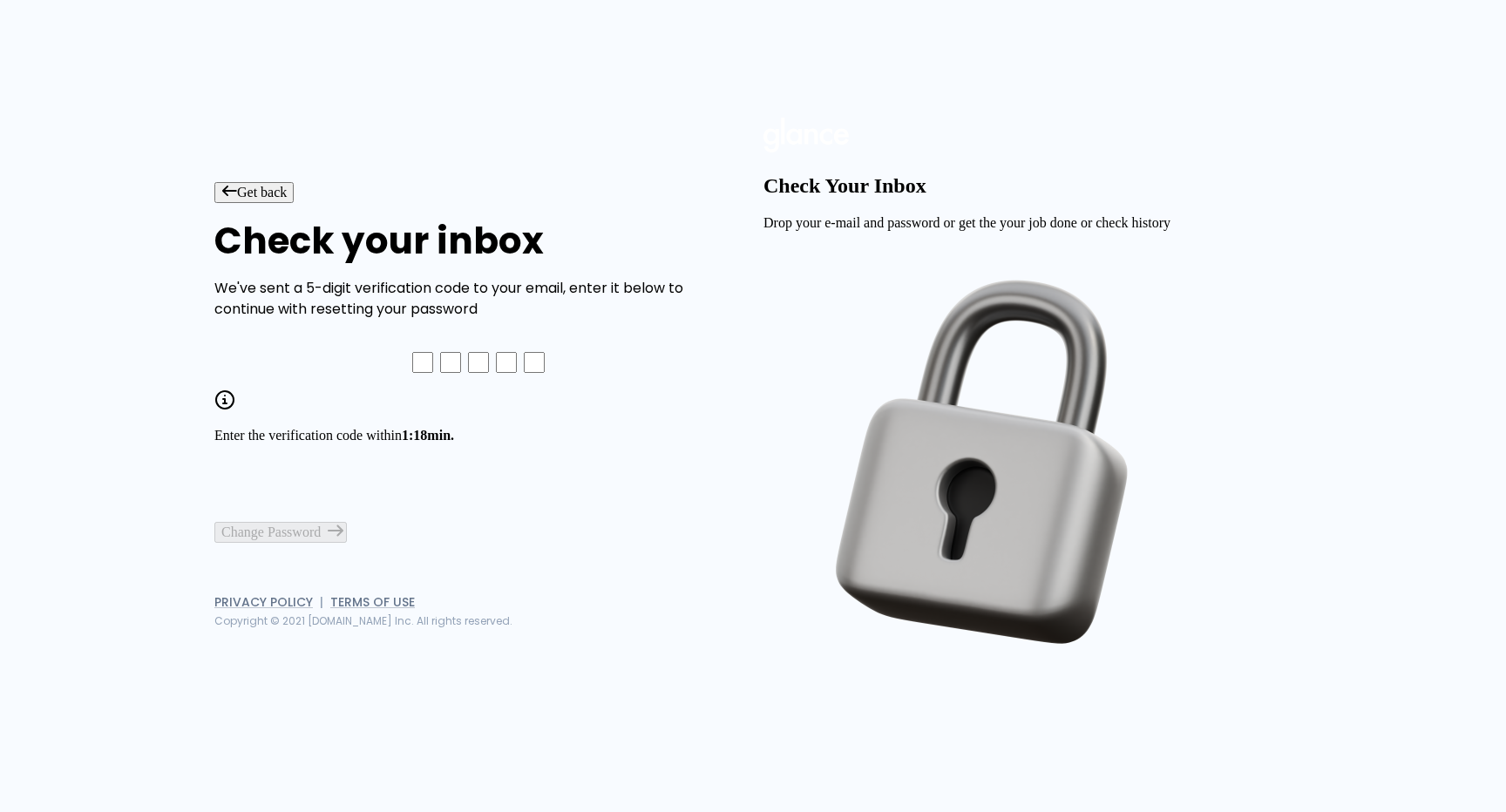
type input "1"
click at [336, 542] on button "Change Password" at bounding box center [279, 533] width 132 height 21
